Goal: Find specific page/section: Find specific page/section

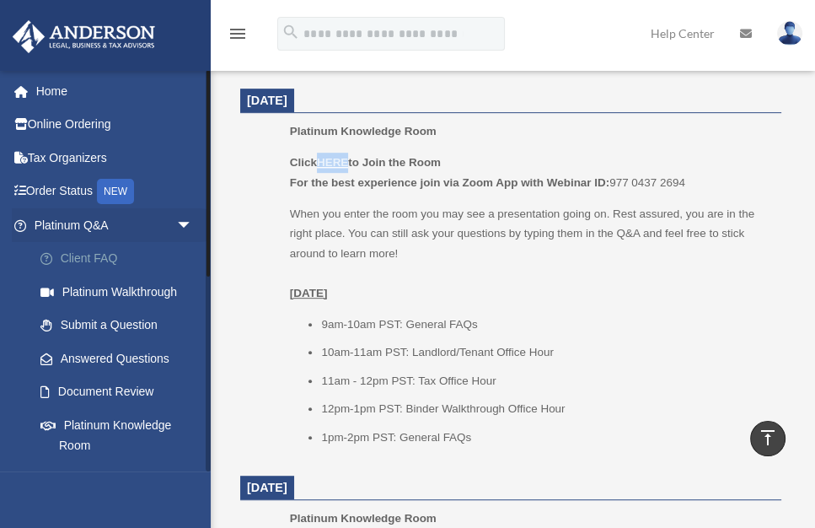
scroll to position [747, 0]
click at [54, 132] on link "Online Ordering" at bounding box center [115, 125] width 206 height 34
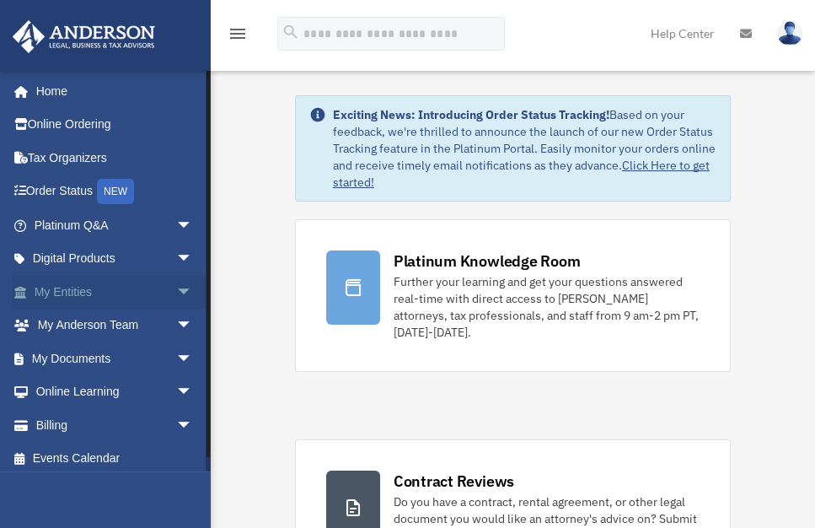
click at [177, 298] on span "arrow_drop_down" at bounding box center [193, 292] width 34 height 35
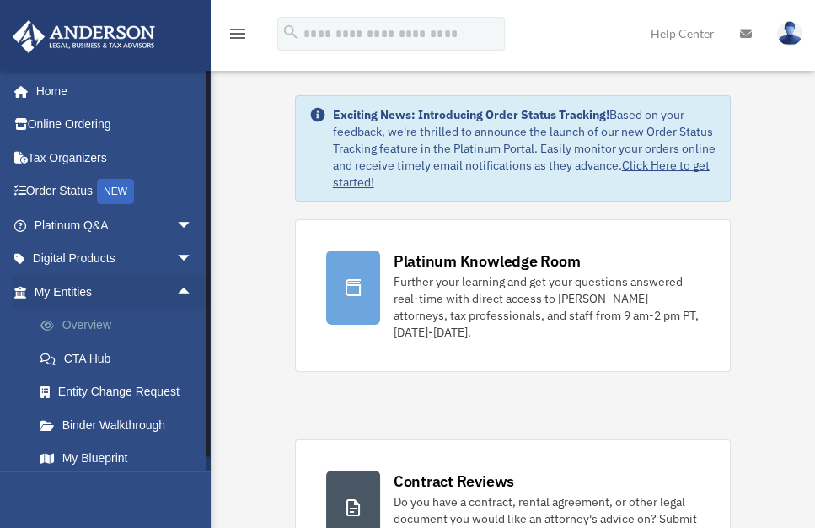
click at [95, 325] on link "Overview" at bounding box center [121, 325] width 195 height 34
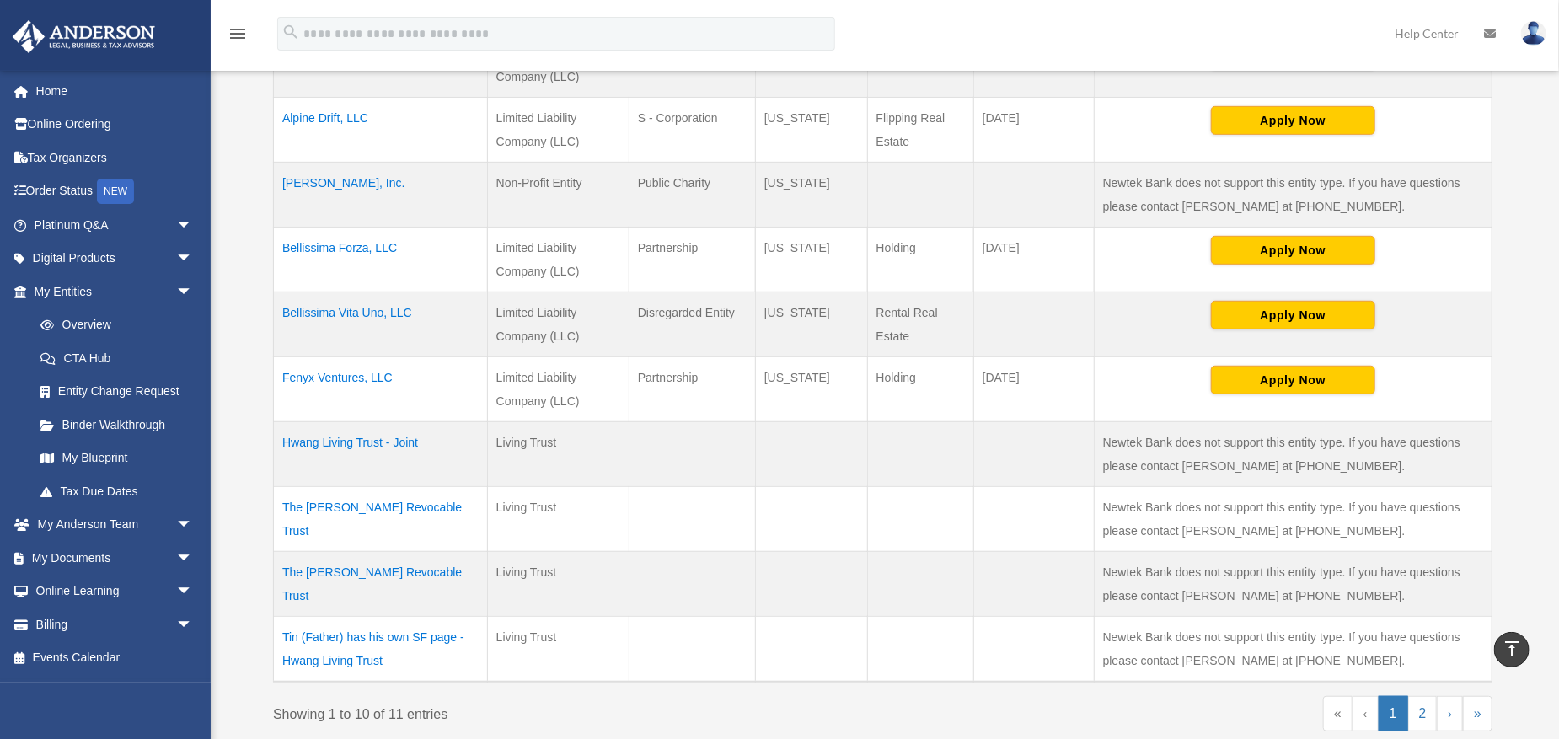
scroll to position [497, 0]
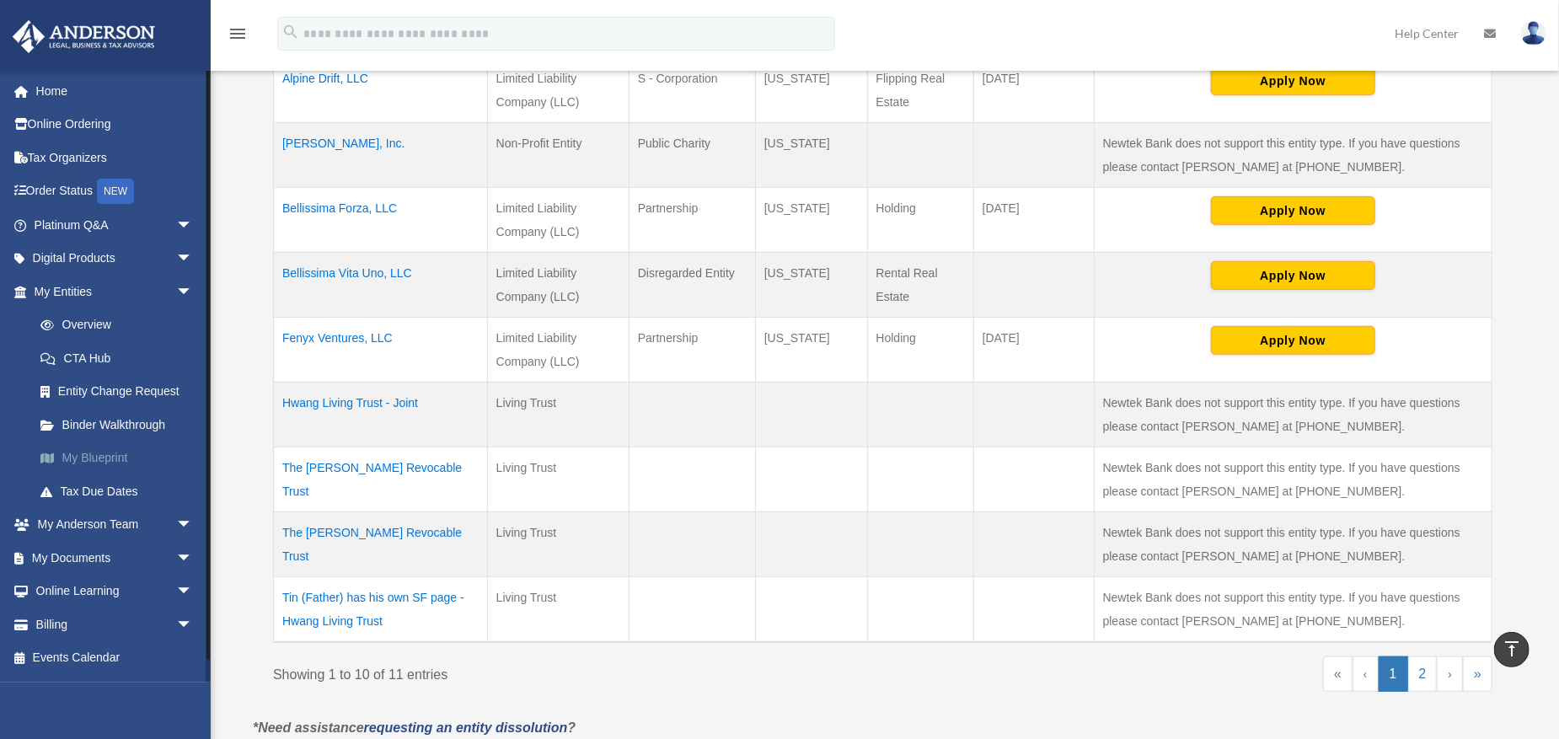
click at [72, 460] on link "My Blueprint" at bounding box center [121, 459] width 195 height 34
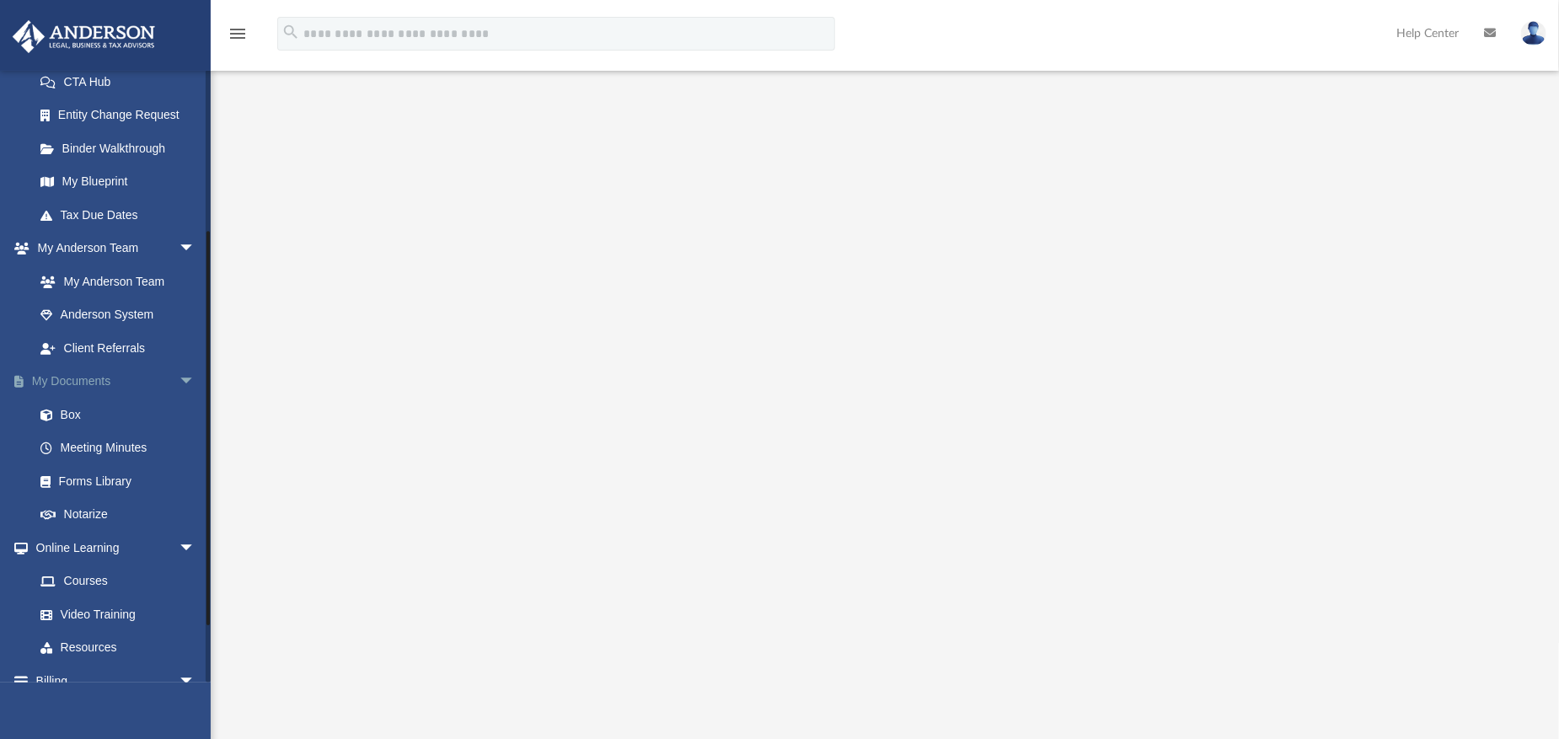
scroll to position [324, 0]
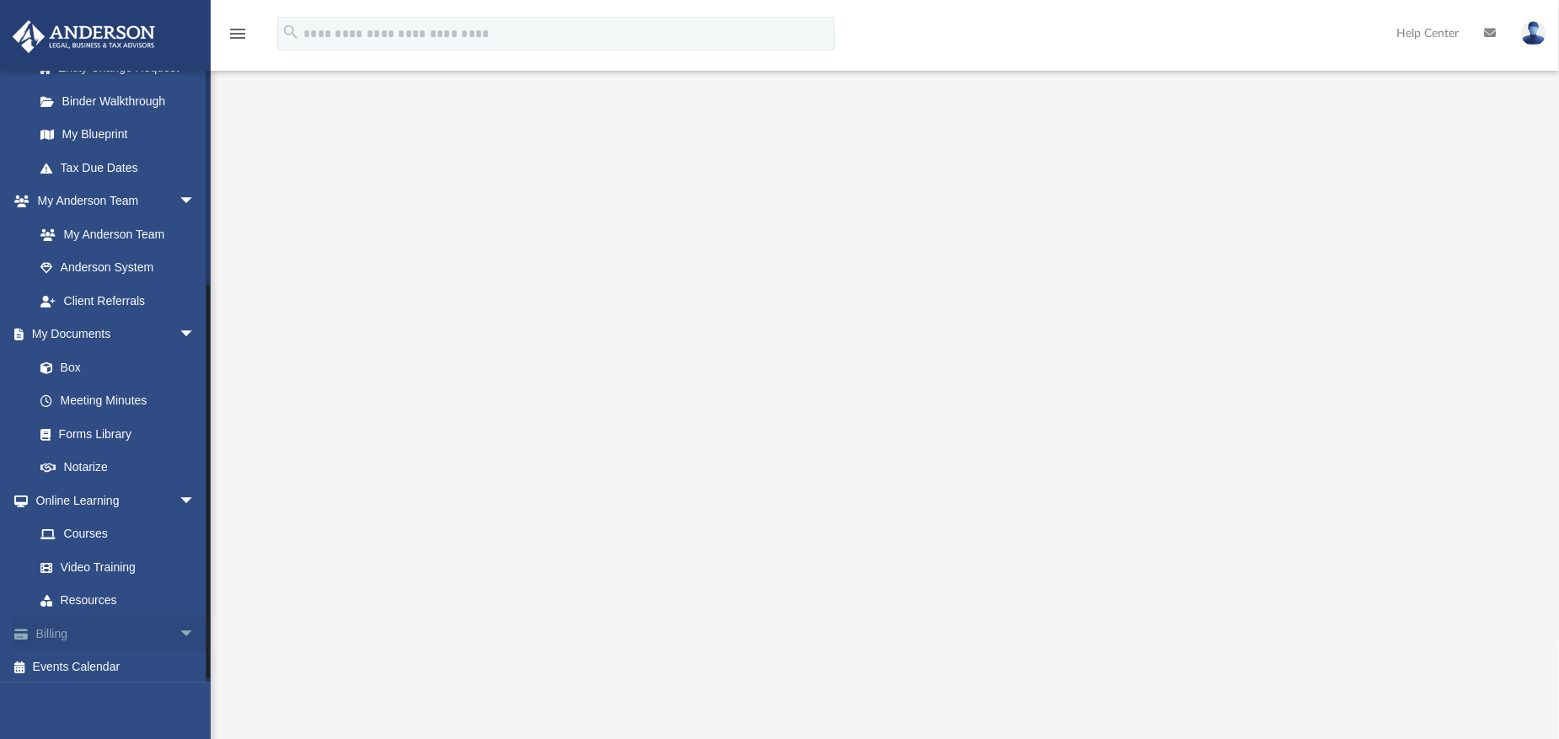
click at [67, 638] on link "Billing arrow_drop_down" at bounding box center [116, 634] width 209 height 34
